Goal: Task Accomplishment & Management: Manage account settings

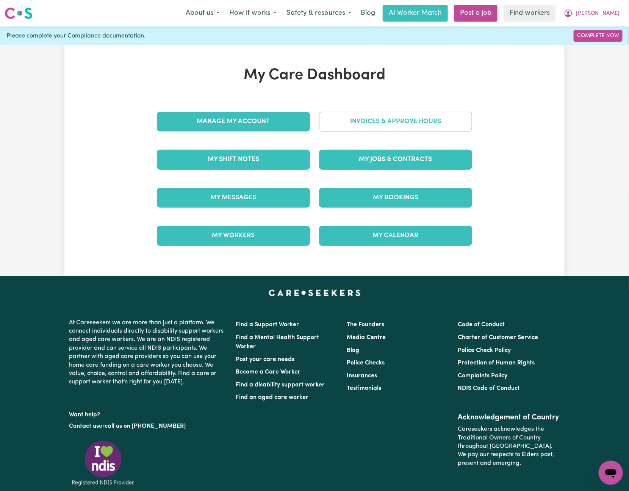
click at [397, 116] on link "Invoices & Approve Hours" at bounding box center [395, 122] width 153 height 20
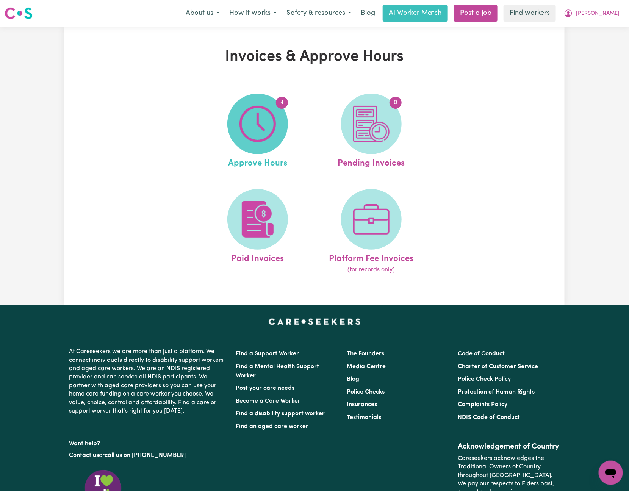
click at [263, 129] on img at bounding box center [257, 124] width 36 height 36
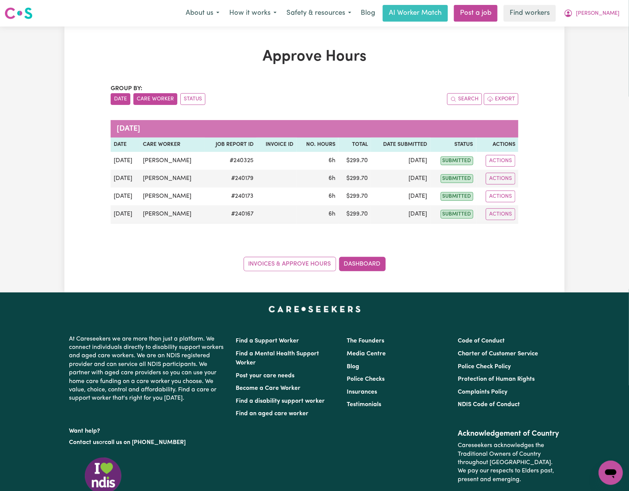
drag, startPoint x: 157, startPoint y: 97, endPoint x: 157, endPoint y: 105, distance: 8.0
click at [157, 98] on button "Care Worker" at bounding box center [155, 99] width 44 height 12
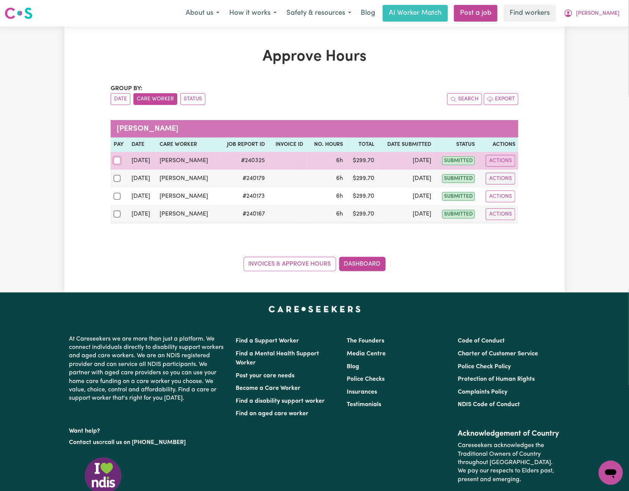
click at [117, 160] on input "checkbox" at bounding box center [117, 160] width 7 height 7
checkbox input "true"
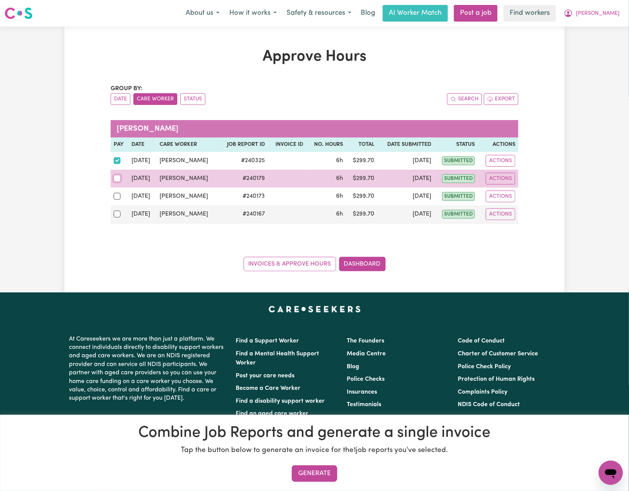
click at [119, 180] on input "checkbox" at bounding box center [117, 178] width 7 height 7
checkbox input "true"
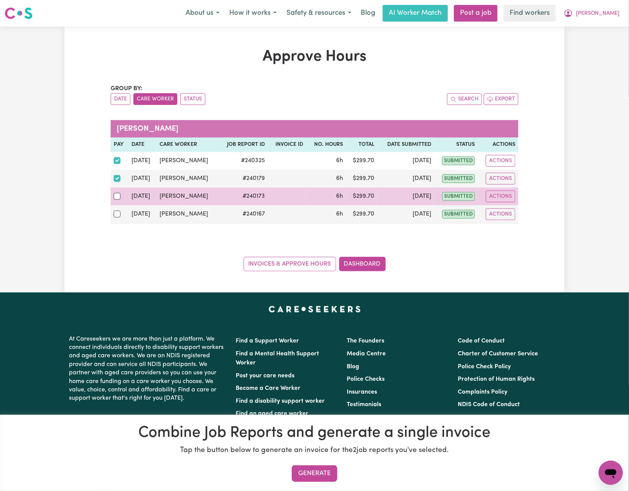
click at [115, 201] on div at bounding box center [120, 196] width 12 height 10
click at [115, 200] on input "checkbox" at bounding box center [117, 196] width 7 height 7
checkbox input "true"
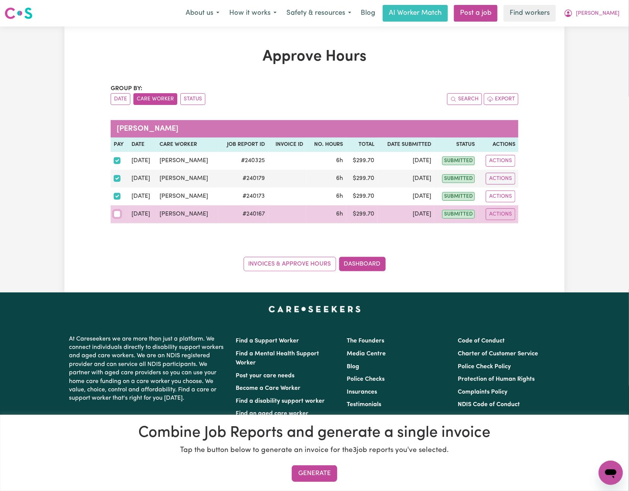
click at [115, 217] on input "checkbox" at bounding box center [117, 214] width 7 height 7
checkbox input "true"
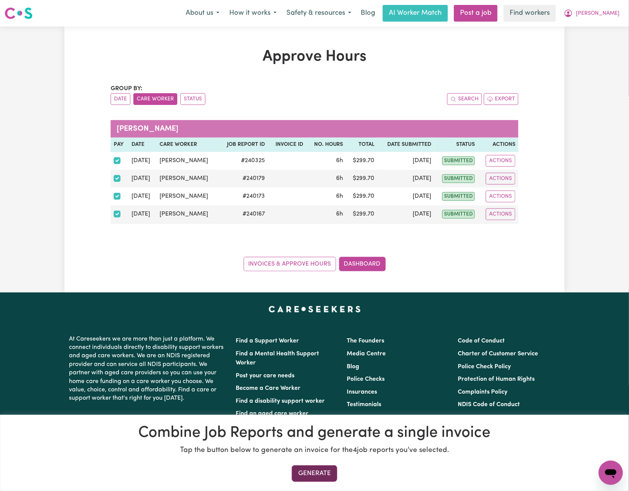
click at [313, 477] on button "Generate" at bounding box center [314, 473] width 45 height 17
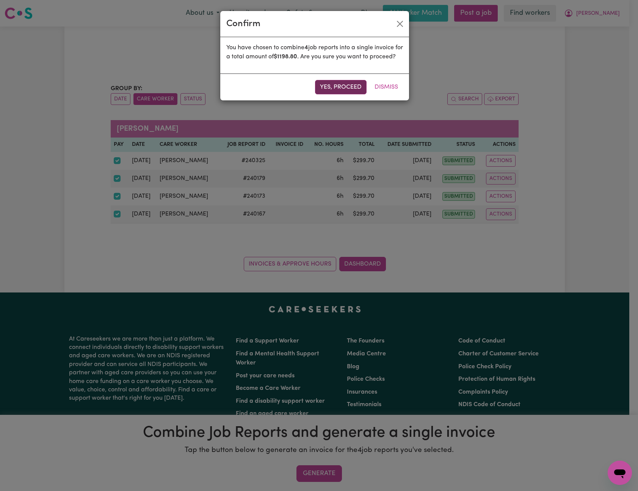
click at [334, 94] on button "Yes, proceed" at bounding box center [341, 87] width 52 height 14
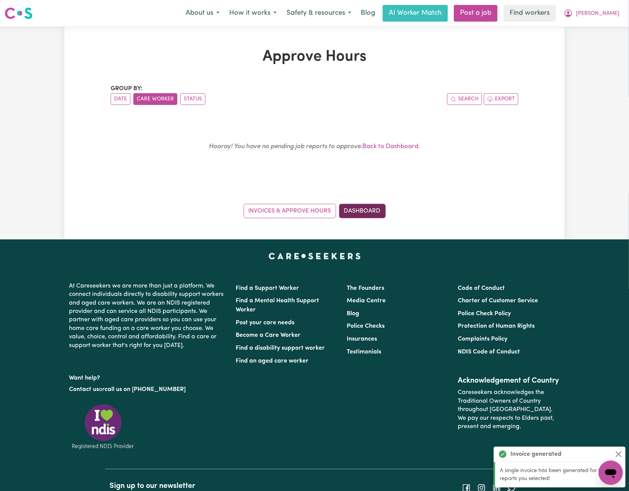
click at [362, 216] on link "Dashboard" at bounding box center [362, 211] width 47 height 14
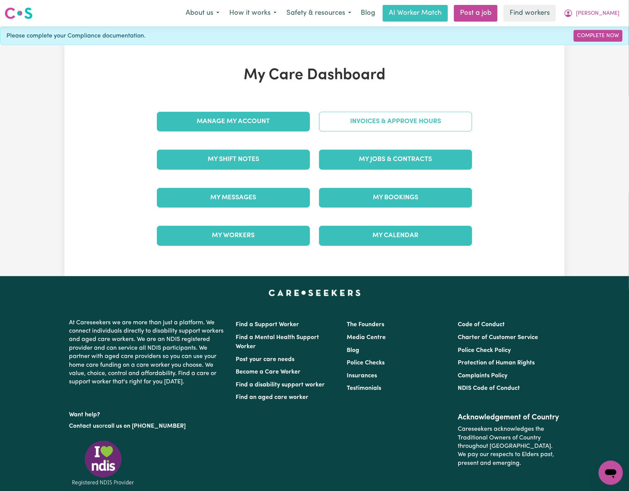
click at [425, 116] on link "Invoices & Approve Hours" at bounding box center [395, 122] width 153 height 20
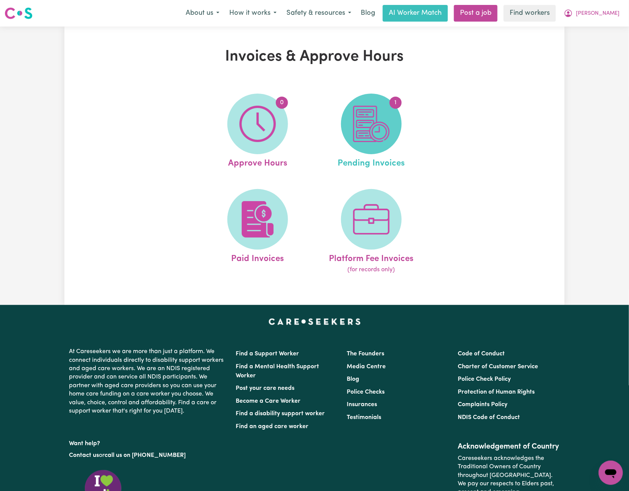
click at [374, 133] on img at bounding box center [371, 124] width 36 height 36
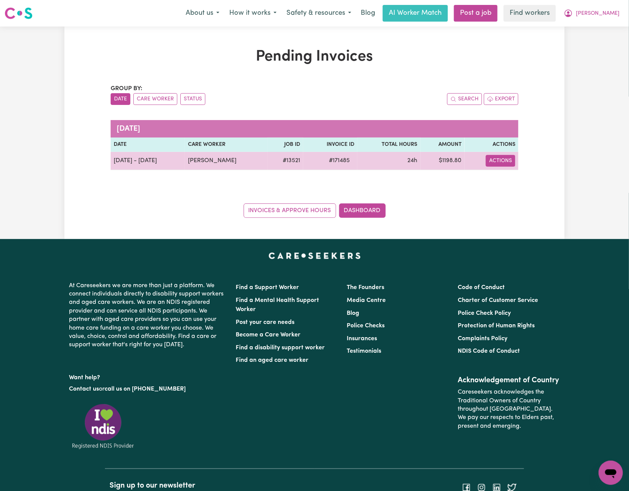
click at [496, 164] on button "Actions" at bounding box center [501, 161] width 30 height 12
click at [516, 176] on link "Download Invoice" at bounding box center [522, 178] width 69 height 15
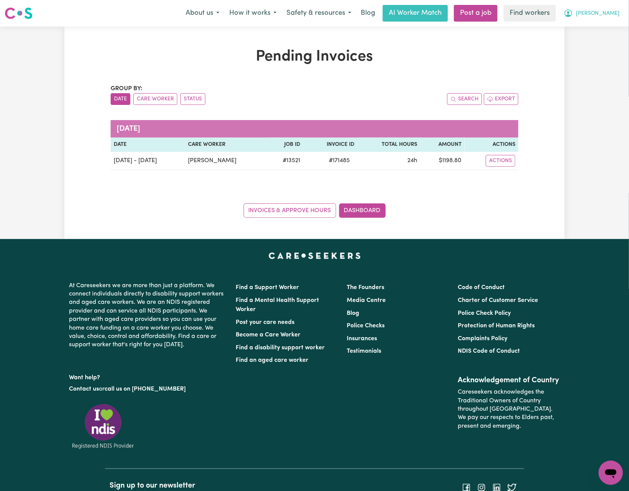
click at [613, 10] on span "[PERSON_NAME]" at bounding box center [598, 13] width 44 height 8
click at [614, 41] on link "Logout" at bounding box center [594, 43] width 60 height 14
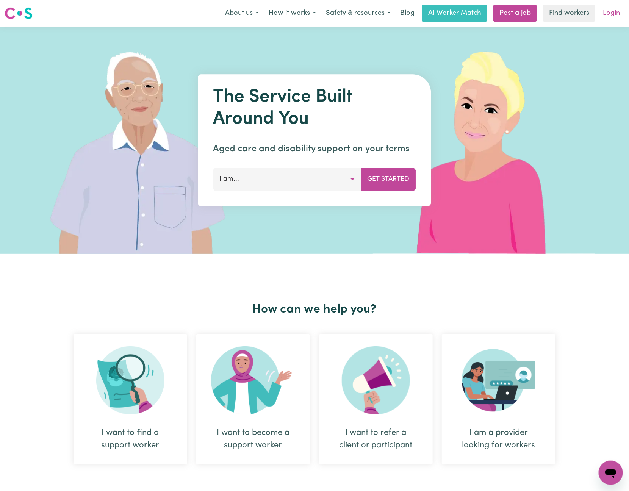
click at [613, 17] on link "Login" at bounding box center [611, 13] width 26 height 17
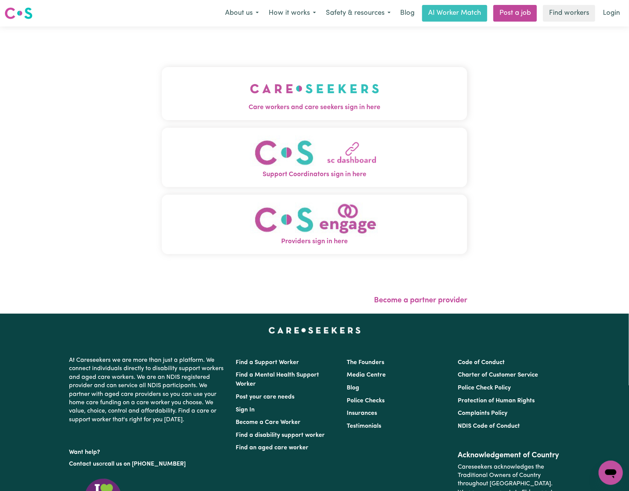
drag, startPoint x: 276, startPoint y: 91, endPoint x: 267, endPoint y: 84, distance: 11.4
click at [277, 91] on img "Care workers and care seekers sign in here" at bounding box center [314, 89] width 129 height 28
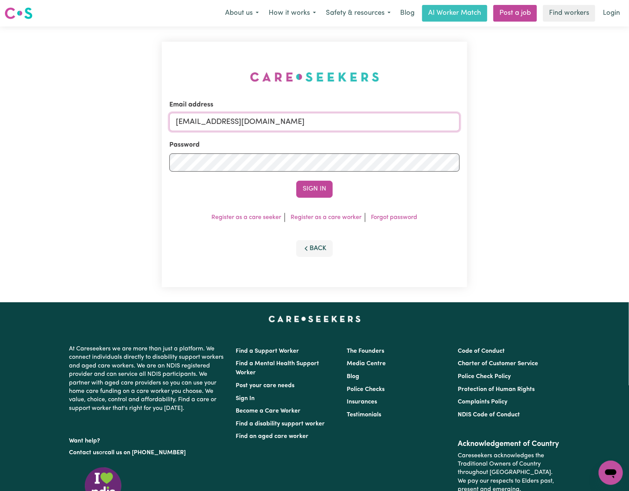
drag, startPoint x: 215, startPoint y: 117, endPoint x: 633, endPoint y: 98, distance: 418.7
click at [624, 97] on div "Email address [EMAIL_ADDRESS][DOMAIN_NAME] Password Sign In Register as a care …" at bounding box center [314, 165] width 629 height 276
paste input "AretaCarewing"
type input "[EMAIL_ADDRESS][DOMAIN_NAME]"
click at [296, 181] on button "Sign In" at bounding box center [314, 189] width 36 height 17
